Goal: Task Accomplishment & Management: Use online tool/utility

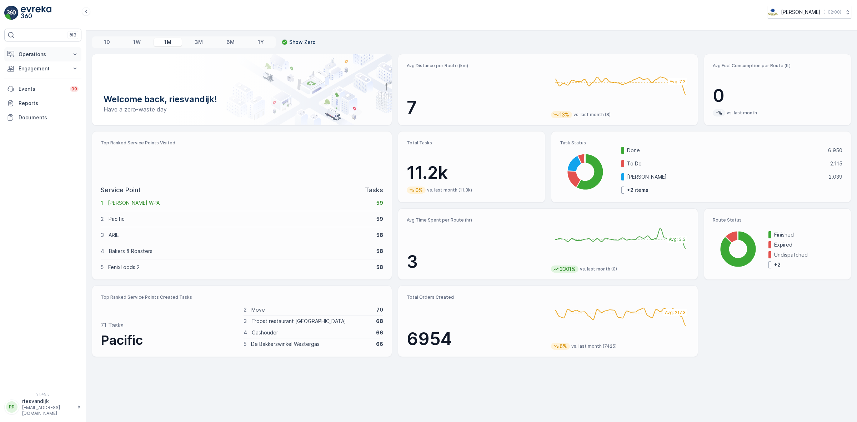
click at [52, 58] on p "Operations" at bounding box center [43, 54] width 49 height 7
click at [47, 87] on p "Routes & Tasks" at bounding box center [36, 86] width 37 height 7
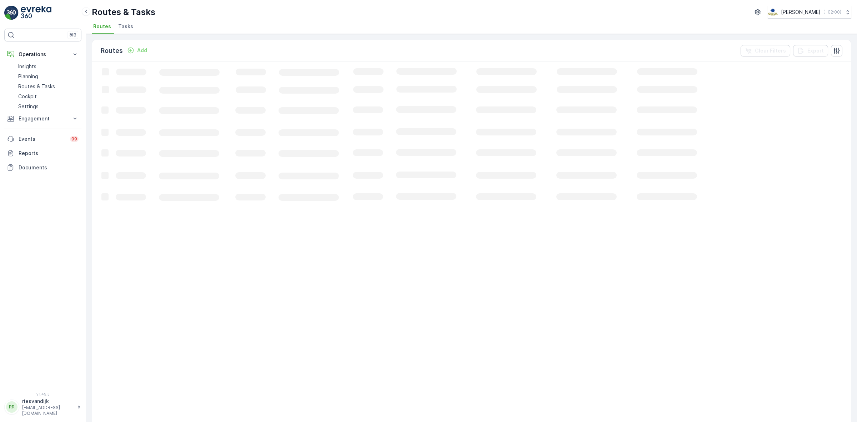
click at [128, 25] on span "Tasks" at bounding box center [125, 26] width 15 height 7
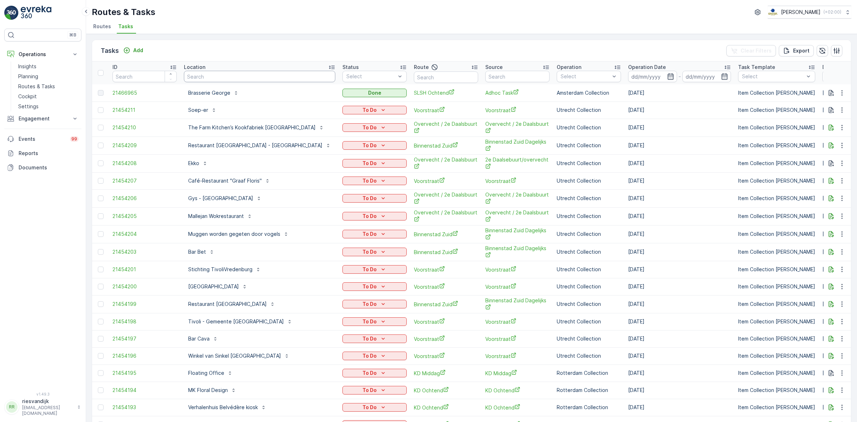
click at [211, 74] on input "text" at bounding box center [259, 76] width 151 height 11
type input "phoe"
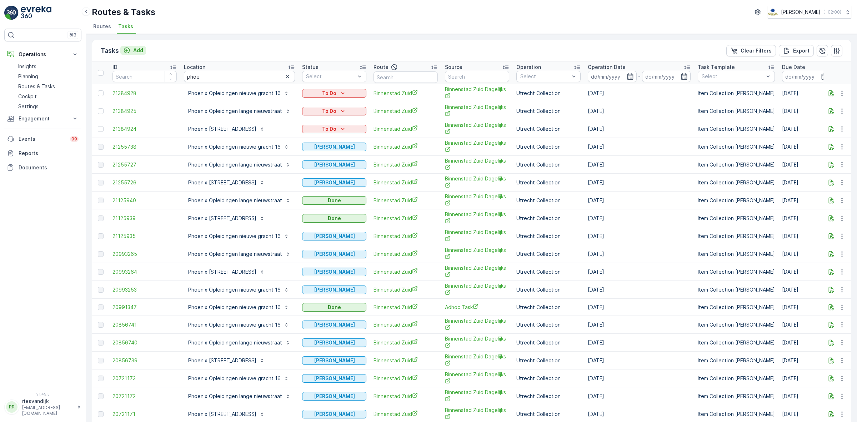
click at [138, 49] on p "Add" at bounding box center [138, 50] width 10 height 7
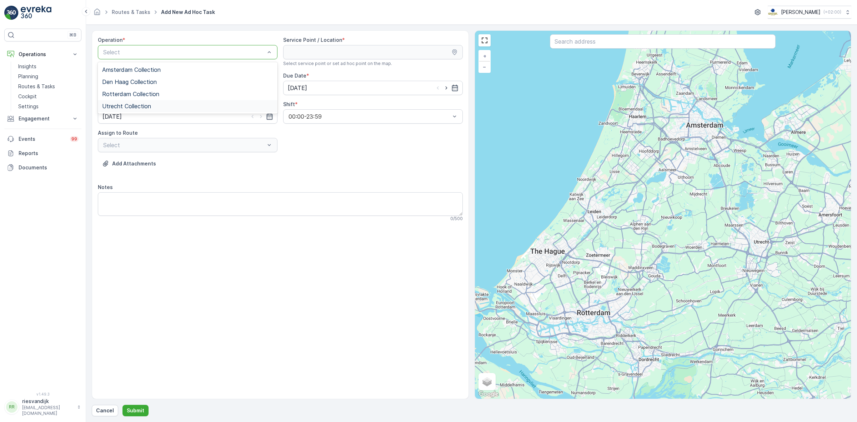
click at [161, 105] on div "Utrecht Collection" at bounding box center [187, 106] width 171 height 6
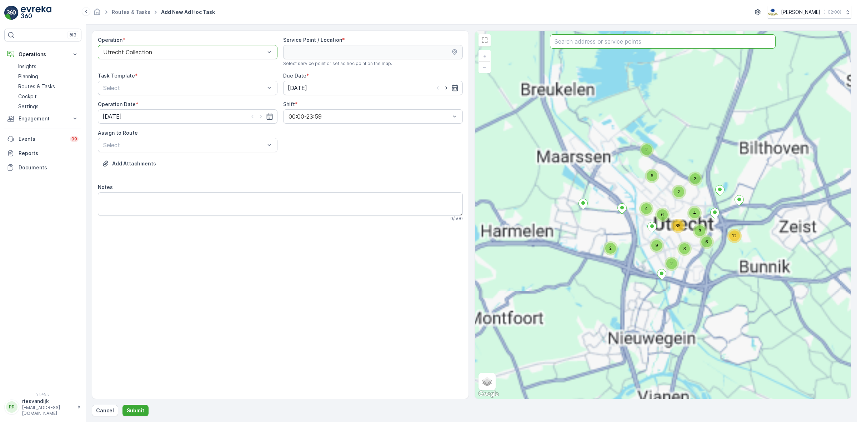
click at [584, 45] on input "text" at bounding box center [663, 41] width 226 height 14
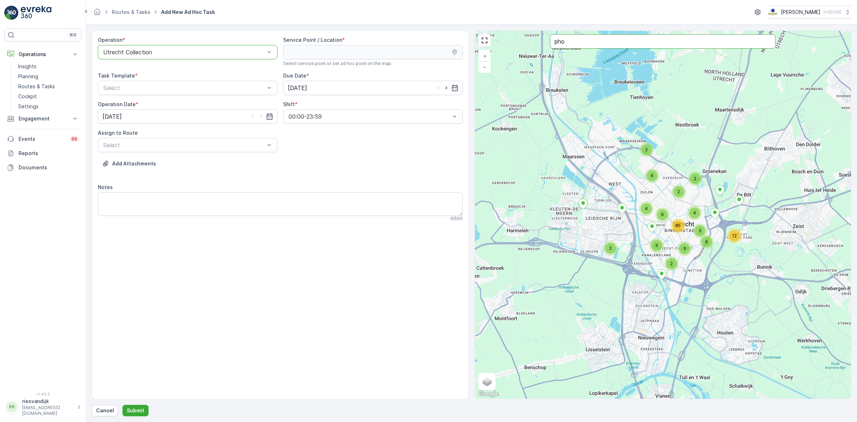
type input "pho"
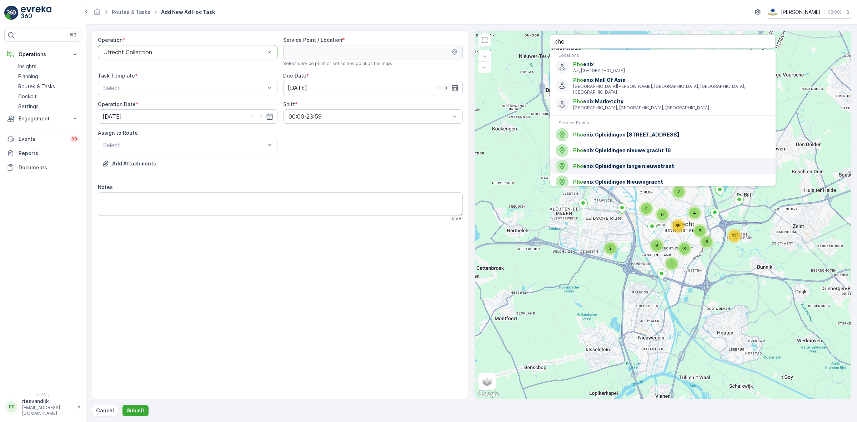
click at [673, 164] on div "Pho enix Opleidingen lange nieuwstraat" at bounding box center [663, 166] width 214 height 13
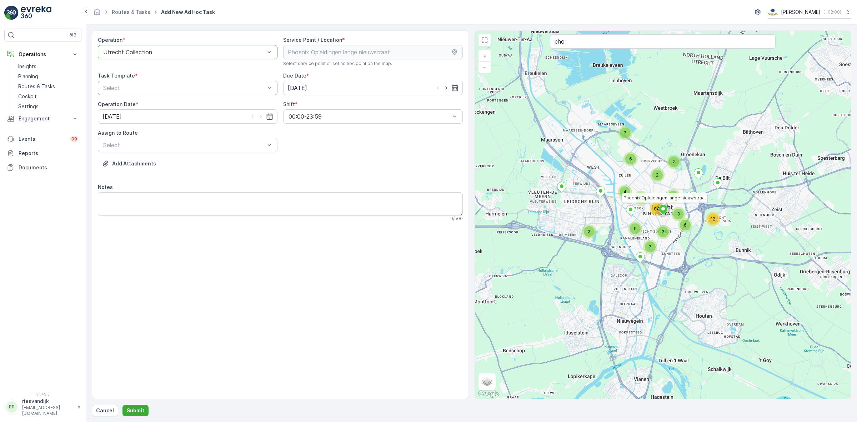
click at [201, 95] on div "Select" at bounding box center [188, 88] width 180 height 14
click at [188, 107] on div "Item Collection [PERSON_NAME]" at bounding box center [187, 105] width 171 height 6
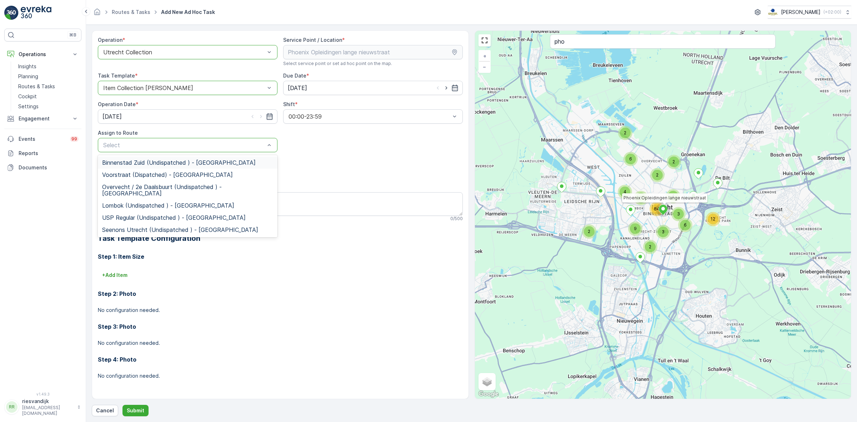
click at [150, 166] on div "Binnenstad Zuid (Undispatched ) - [GEOGRAPHIC_DATA]" at bounding box center [188, 162] width 180 height 12
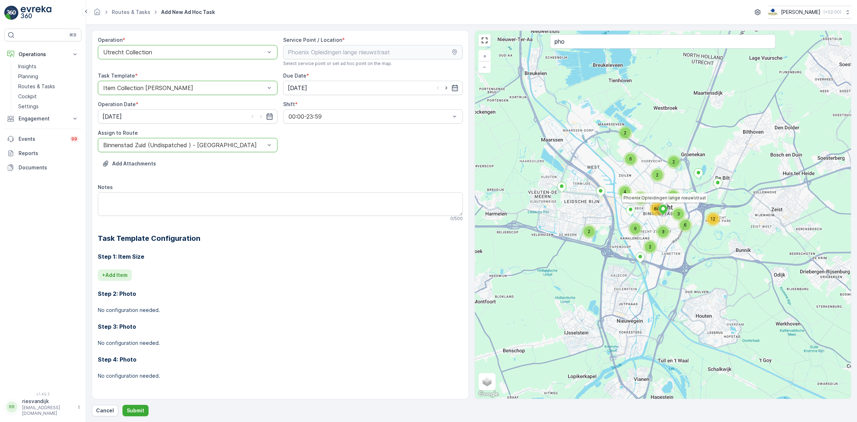
click at [115, 275] on p "+ Add Item" at bounding box center [114, 274] width 25 height 7
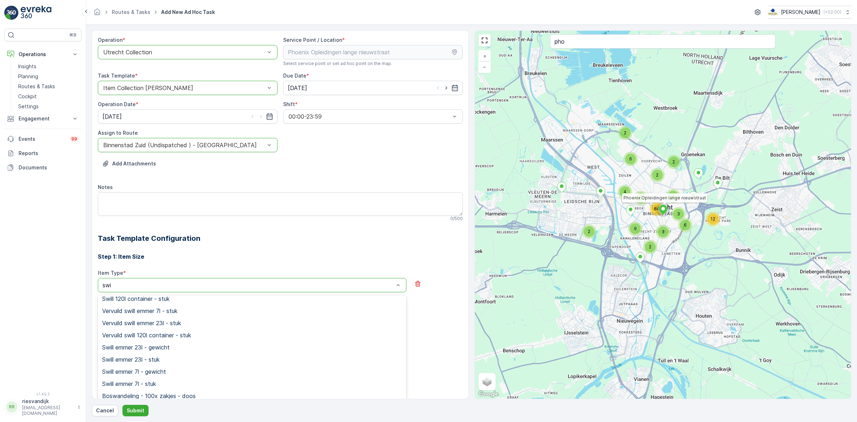
scroll to position [41, 0]
type input "swill"
click at [170, 310] on span "Swill 120l container - stuk" at bounding box center [135, 310] width 67 height 6
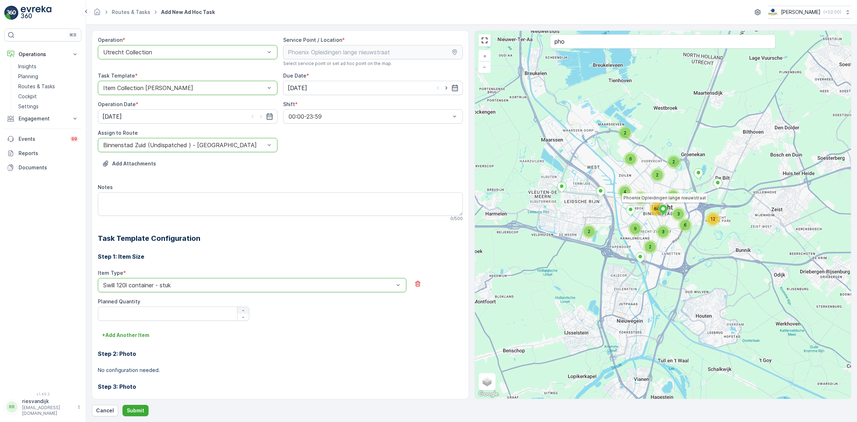
click at [238, 311] on div "button" at bounding box center [242, 310] width 11 height 4
type Quantity "1"
click at [140, 409] on p "Submit" at bounding box center [135, 410] width 17 height 7
